Goal: Information Seeking & Learning: Learn about a topic

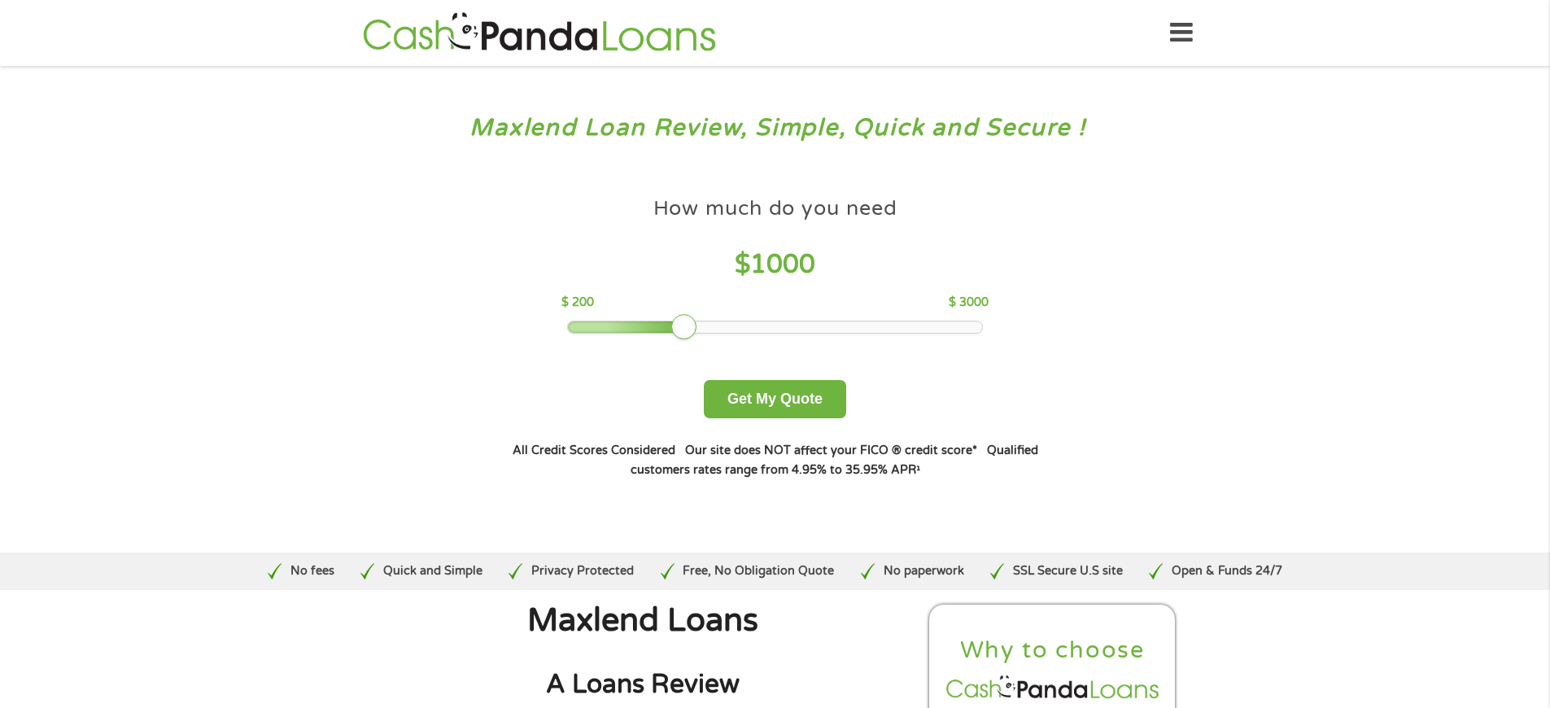
scroll to position [4426, 0]
